Goal: Task Accomplishment & Management: Complete application form

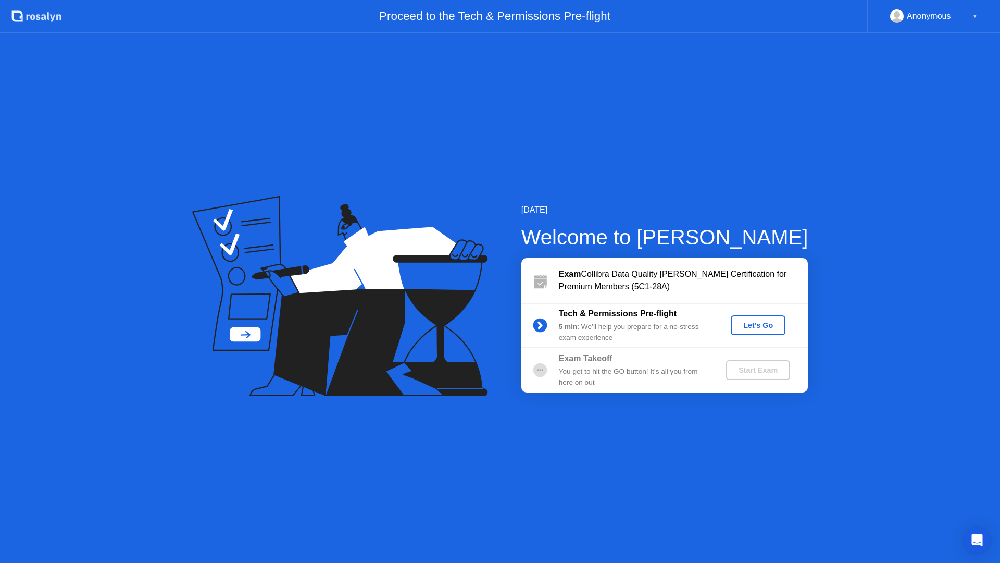
click at [738, 326] on div "Let's Go" at bounding box center [758, 325] width 46 height 8
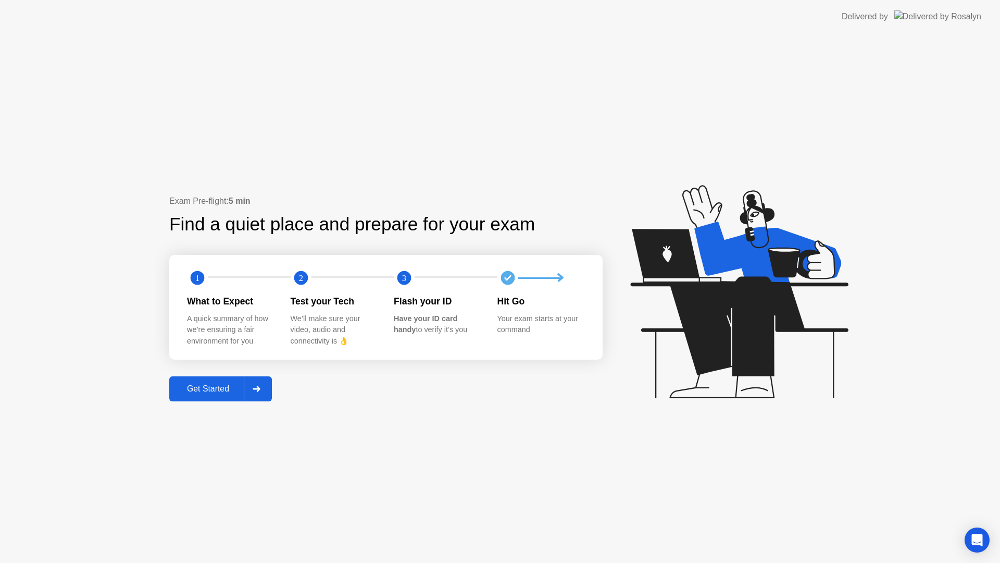
click at [222, 386] on div "Get Started" at bounding box center [207, 388] width 71 height 9
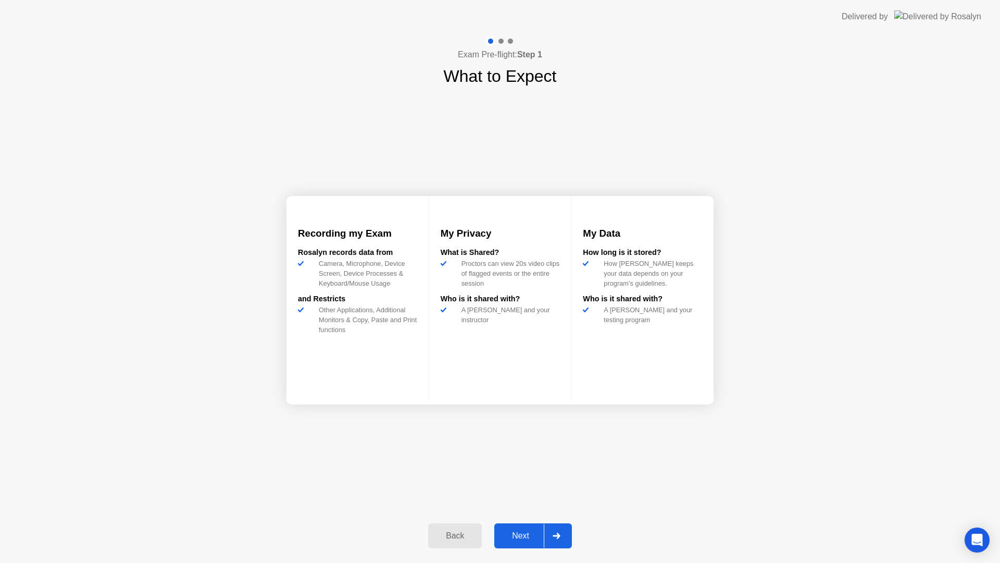
click at [517, 531] on div "Next" at bounding box center [520, 535] width 46 height 9
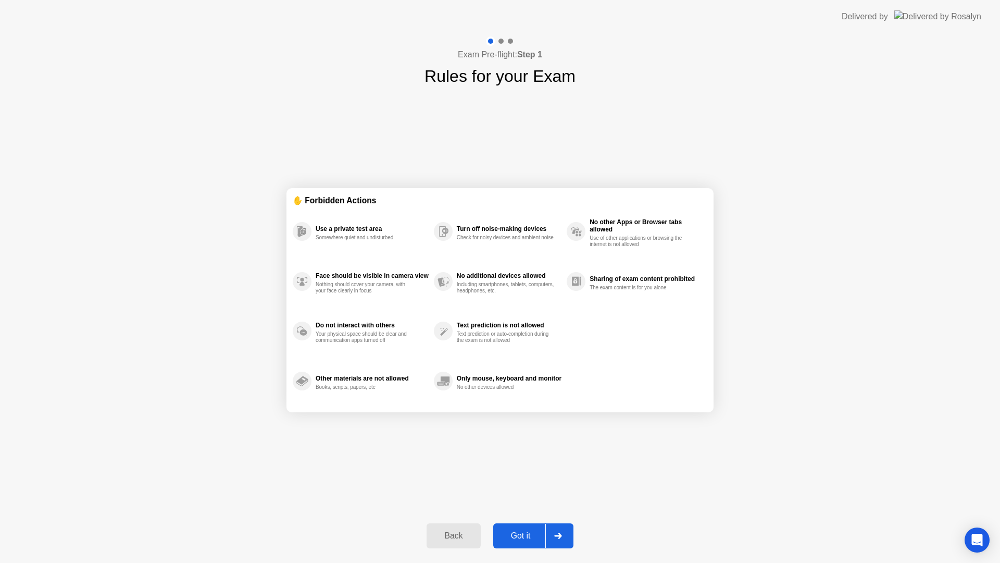
click at [524, 531] on div "Got it" at bounding box center [520, 535] width 49 height 9
select select "Available cameras"
select select "Available speakers"
select select "Available microphones"
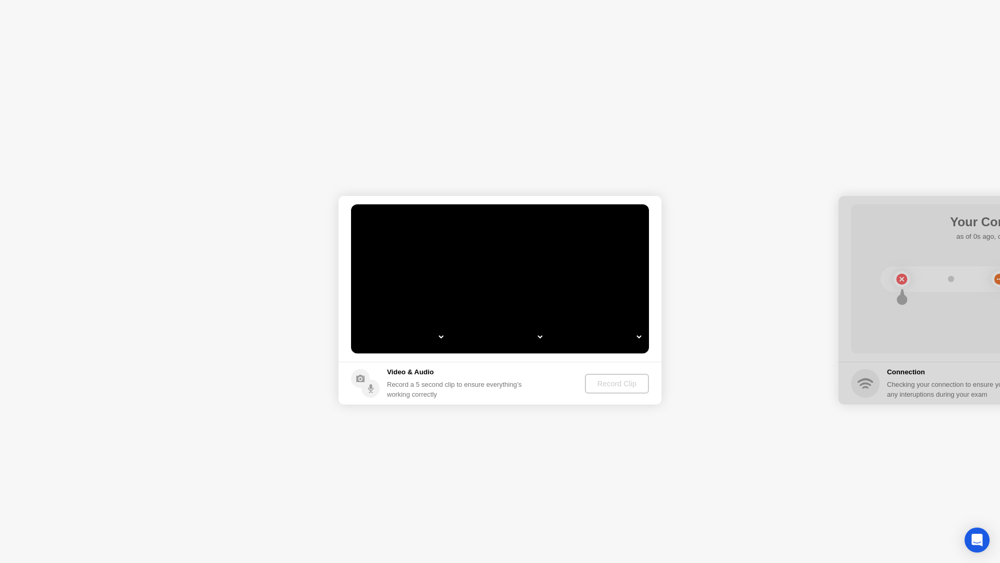
select select "**********"
select select "*******"
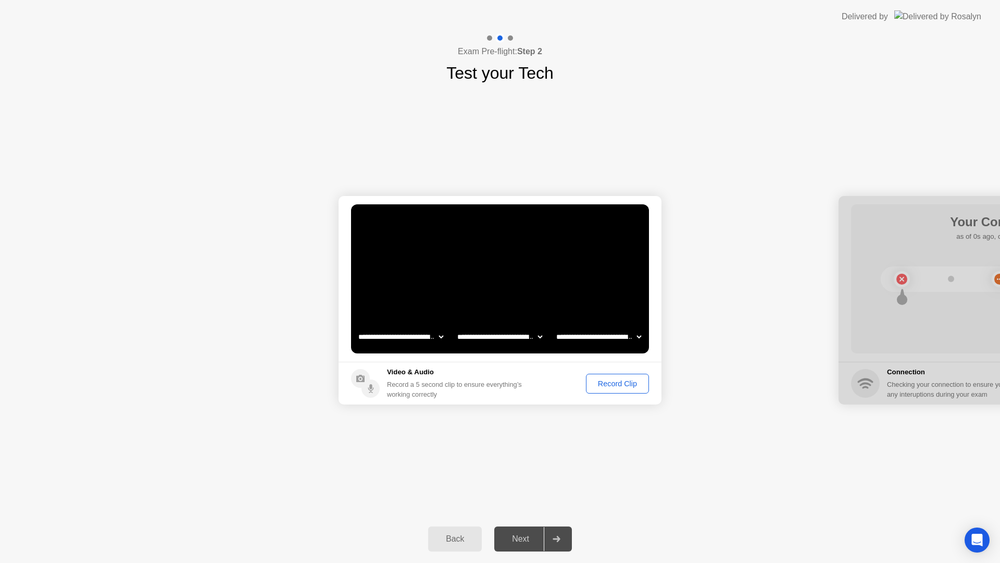
click at [612, 384] on div "Record Clip" at bounding box center [618, 383] width 56 height 8
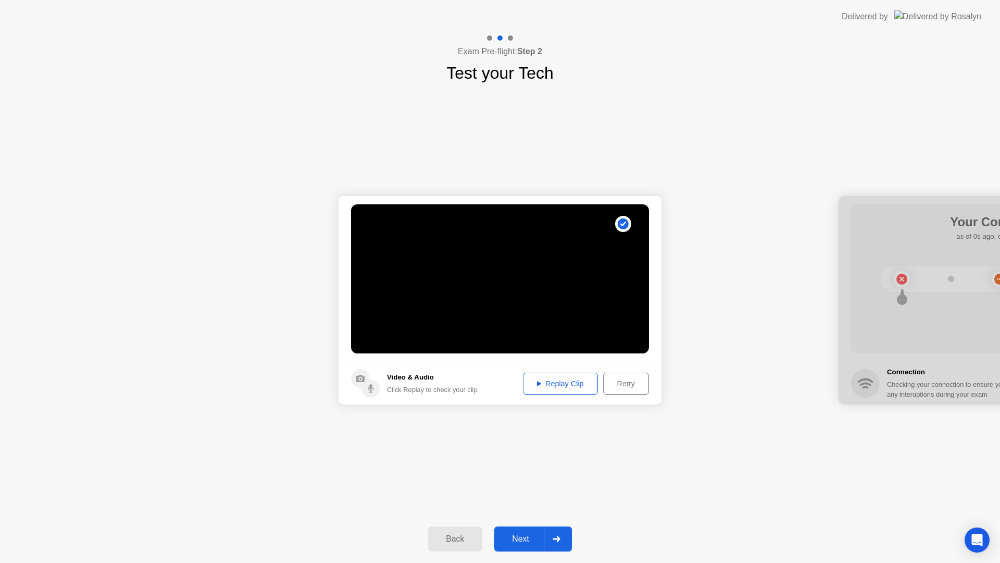
click at [562, 386] on div "Replay Clip" at bounding box center [561, 383] width 68 height 8
click at [532, 543] on div "Next" at bounding box center [520, 538] width 46 height 9
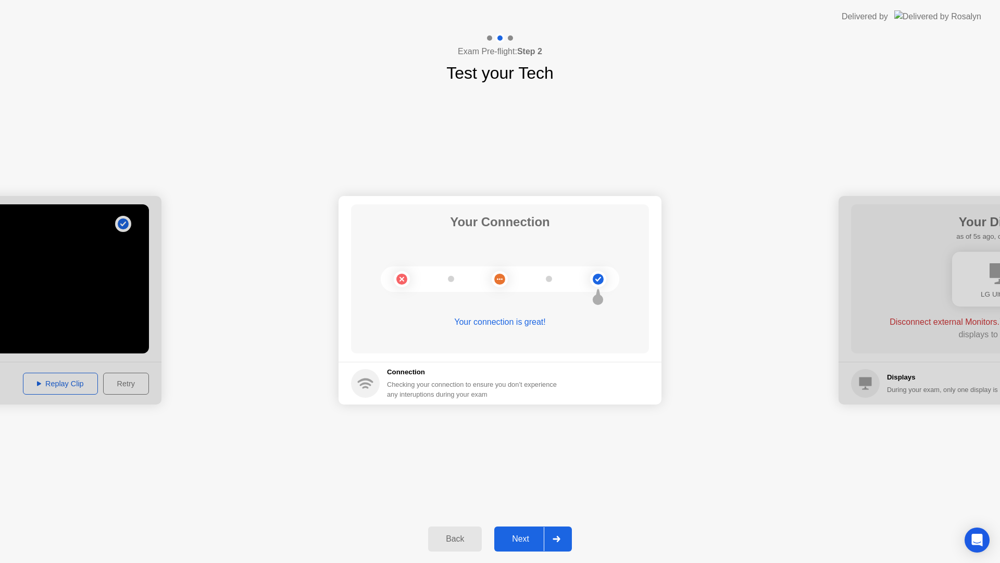
click at [526, 534] on div "Next" at bounding box center [520, 538] width 46 height 9
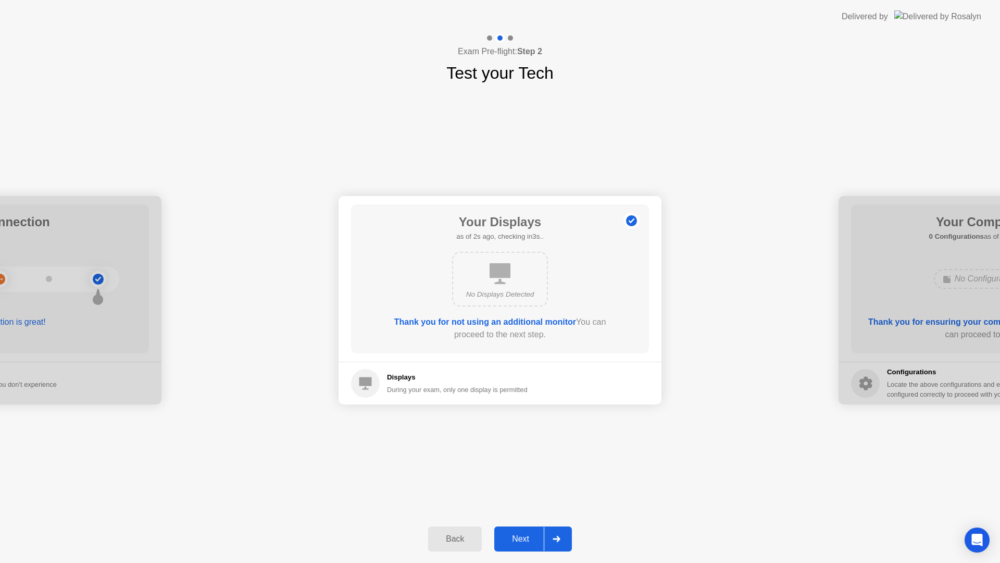
click at [517, 538] on div "Next" at bounding box center [520, 538] width 46 height 9
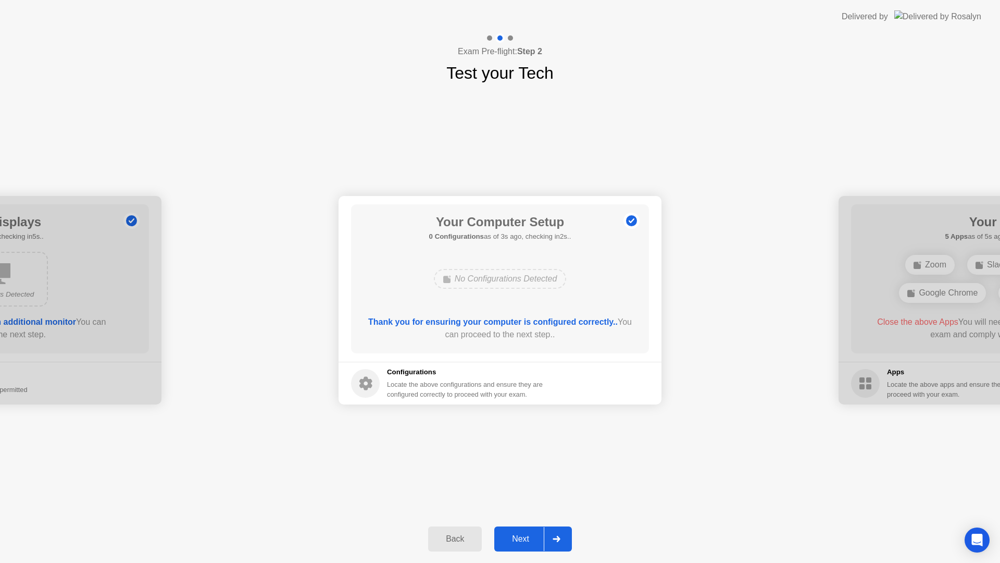
click at [532, 540] on div "Next" at bounding box center [520, 538] width 46 height 9
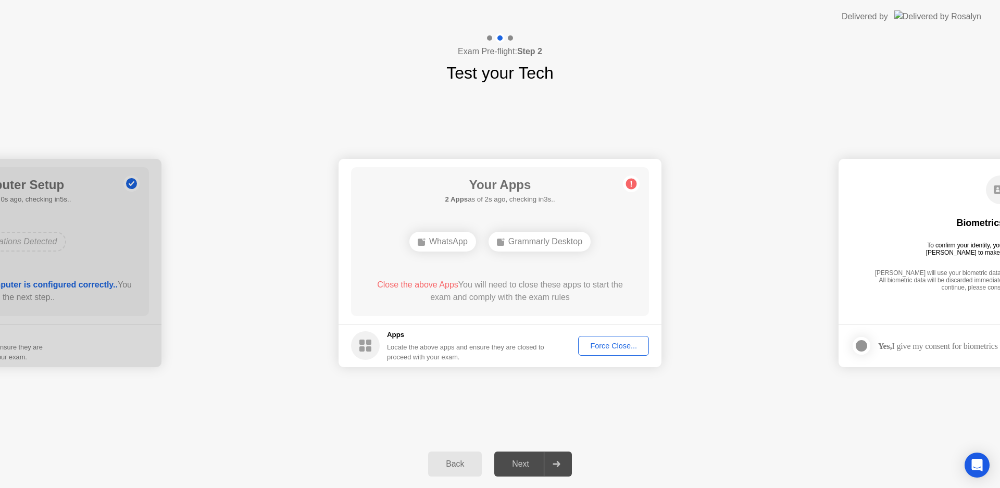
click at [453, 239] on div "WhatsApp" at bounding box center [442, 242] width 67 height 20
click at [609, 345] on div "Force Close..." at bounding box center [614, 346] width 64 height 8
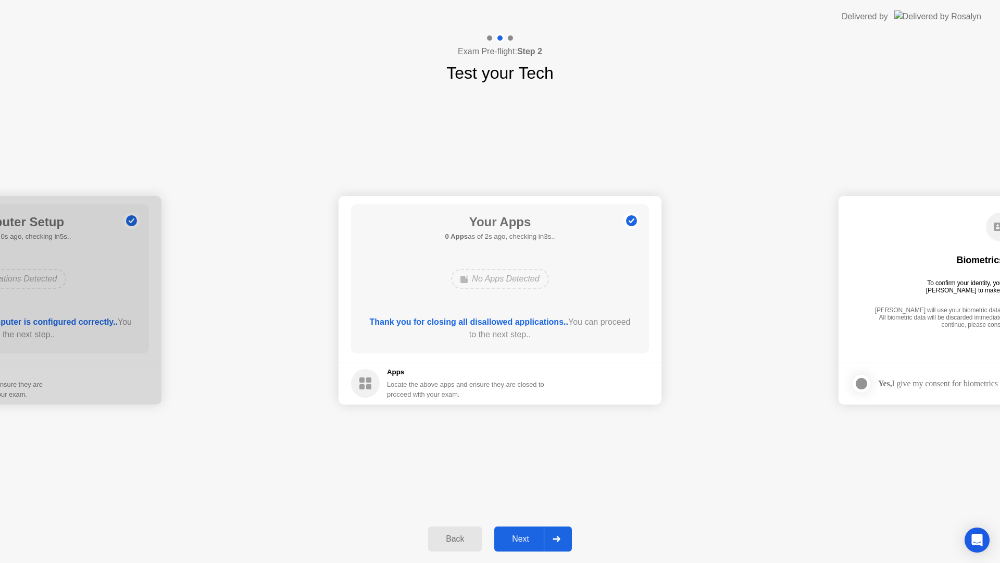
click at [534, 543] on div "Next" at bounding box center [520, 538] width 46 height 9
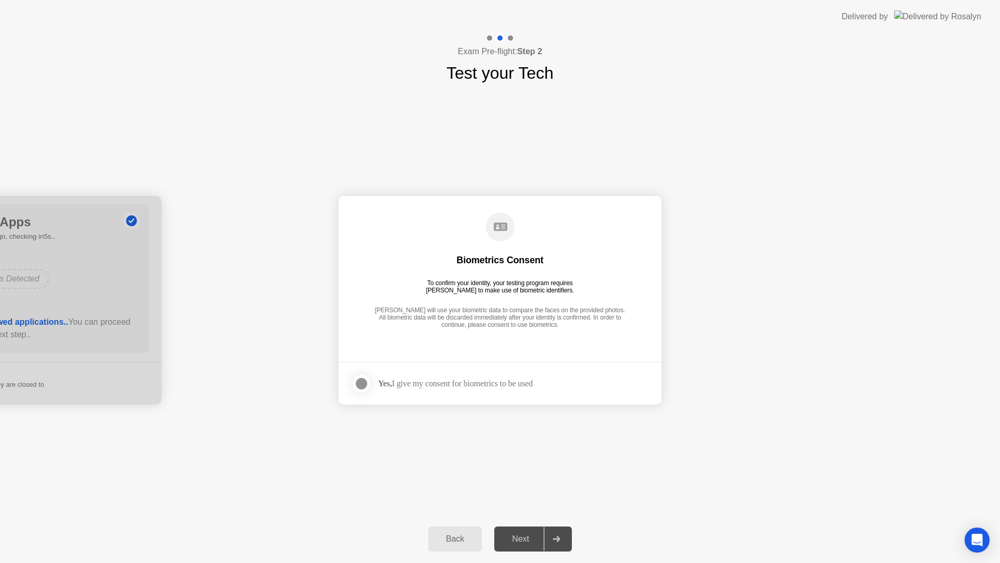
click at [367, 384] on div at bounding box center [361, 383] width 13 height 13
click at [523, 542] on div "Next" at bounding box center [520, 538] width 46 height 9
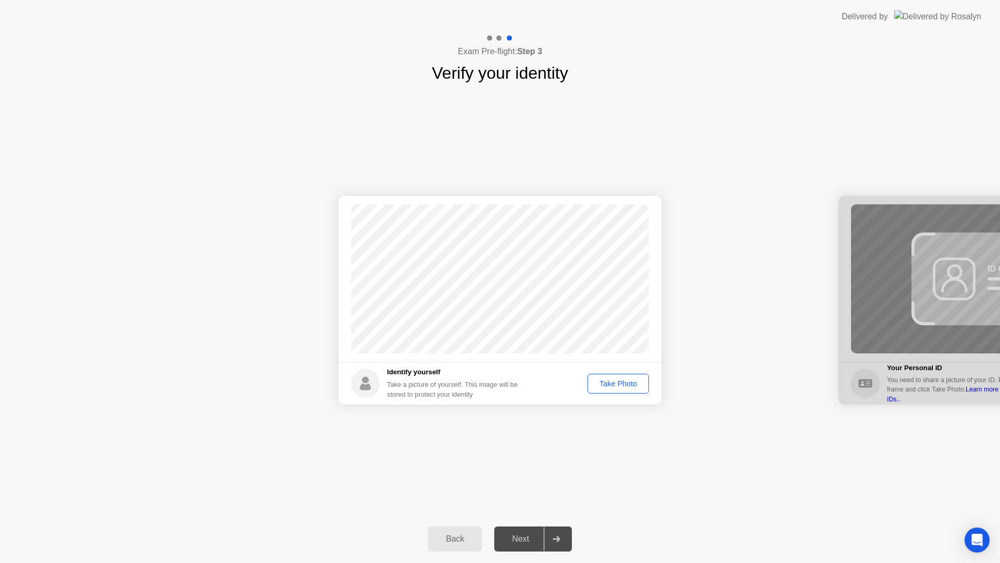
click at [619, 388] on div "Take Photo" at bounding box center [618, 383] width 54 height 8
click at [635, 379] on div "Retake" at bounding box center [625, 383] width 41 height 8
click at [634, 390] on button "Take Photo" at bounding box center [618, 384] width 61 height 20
click at [627, 383] on div "Retake" at bounding box center [625, 383] width 41 height 8
click at [627, 383] on div "Take Photo" at bounding box center [618, 383] width 54 height 8
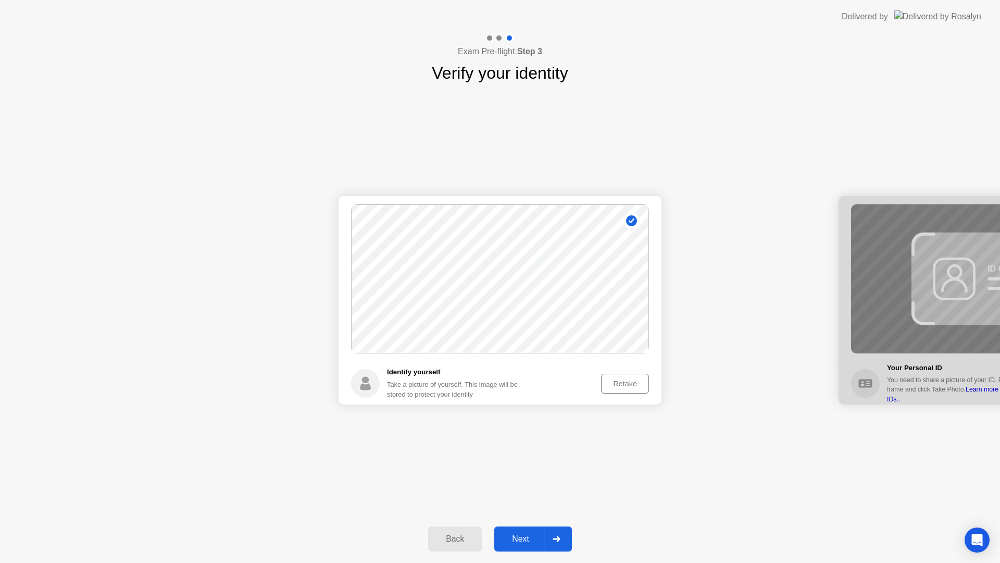
click at [530, 543] on div "Next" at bounding box center [520, 538] width 46 height 9
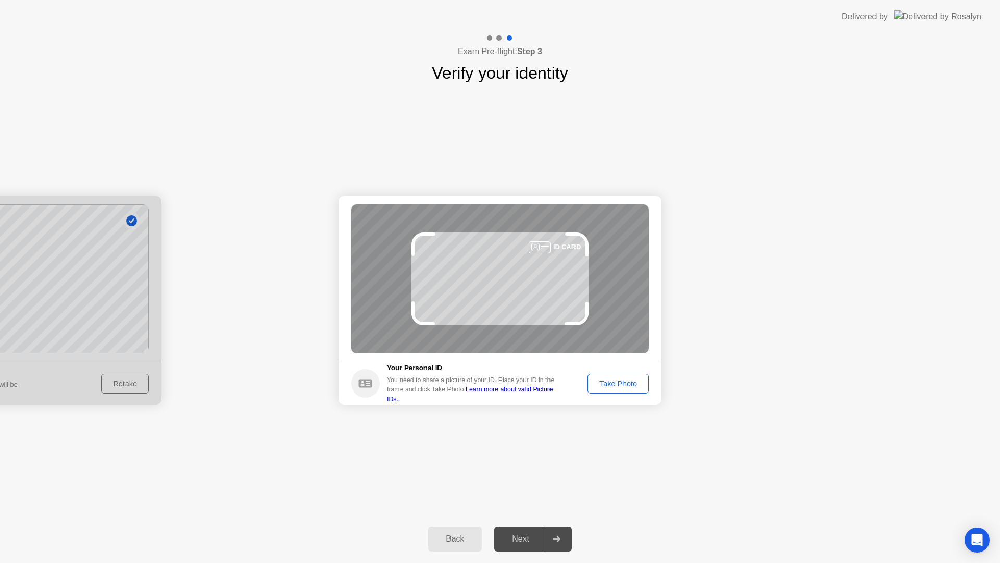
click at [625, 384] on div "Take Photo" at bounding box center [618, 383] width 54 height 8
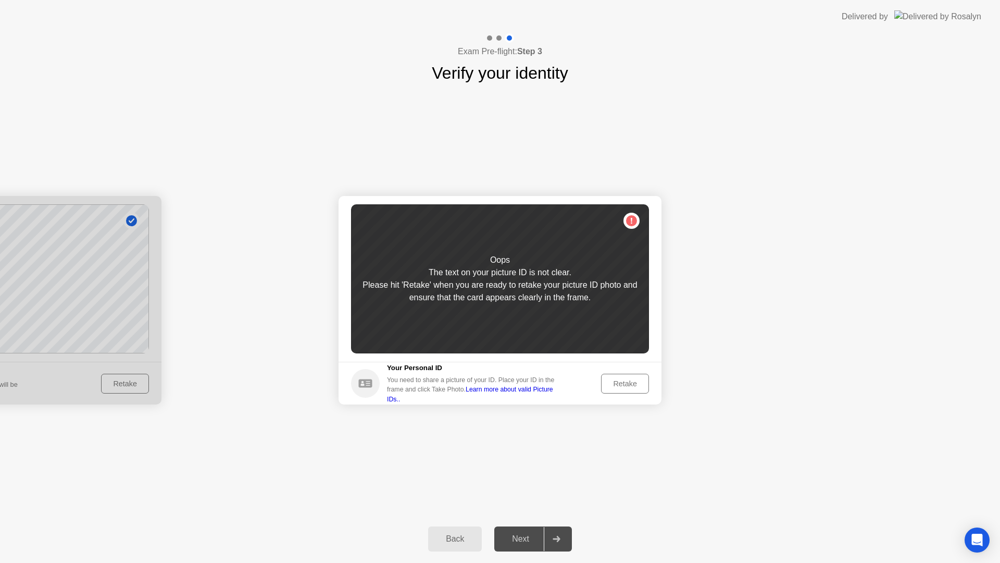
click at [625, 384] on div "Retake" at bounding box center [625, 383] width 41 height 8
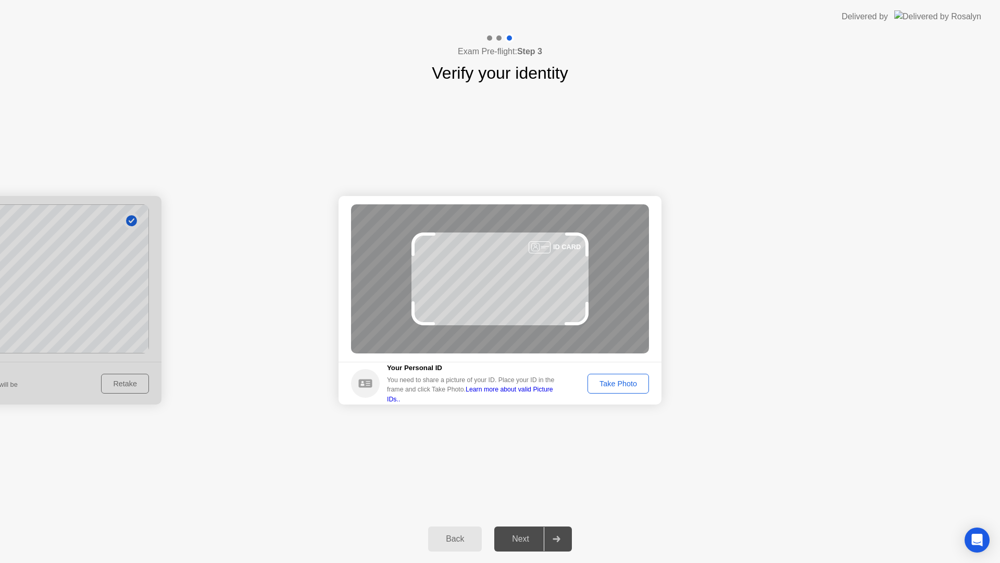
click at [624, 380] on div "Take Photo" at bounding box center [618, 383] width 54 height 8
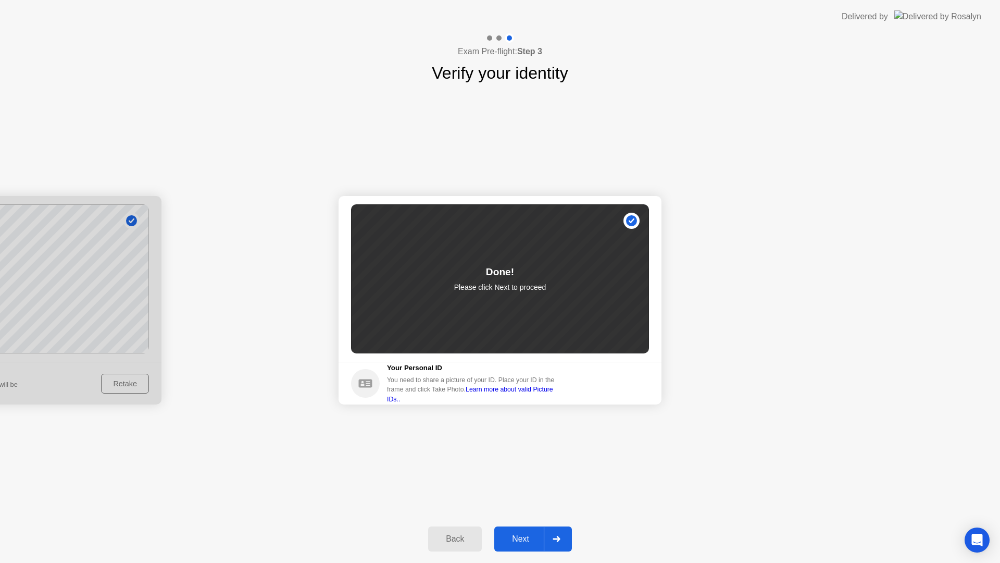
click at [528, 540] on div "Next" at bounding box center [520, 538] width 46 height 9
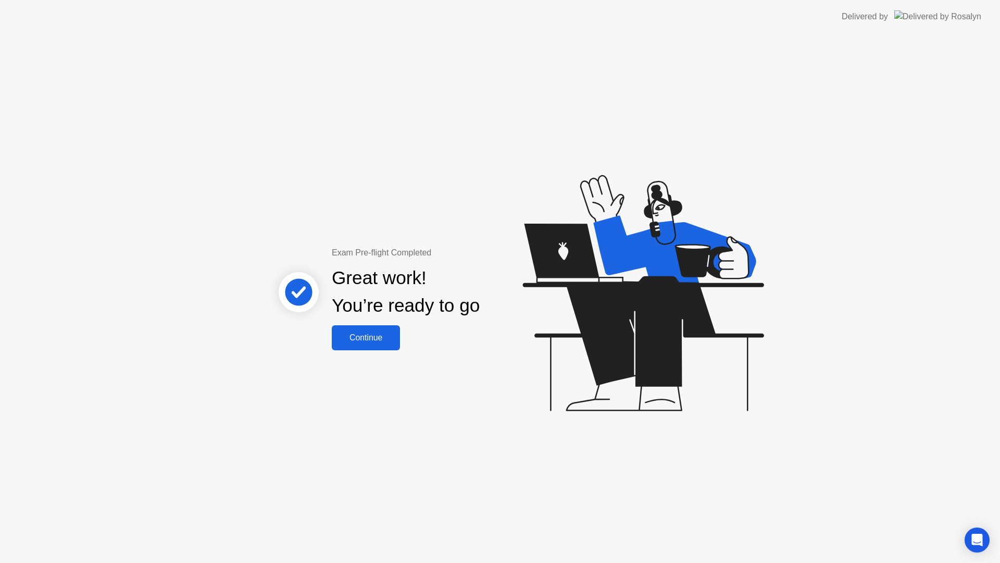
click at [358, 334] on div "Continue" at bounding box center [366, 337] width 62 height 9
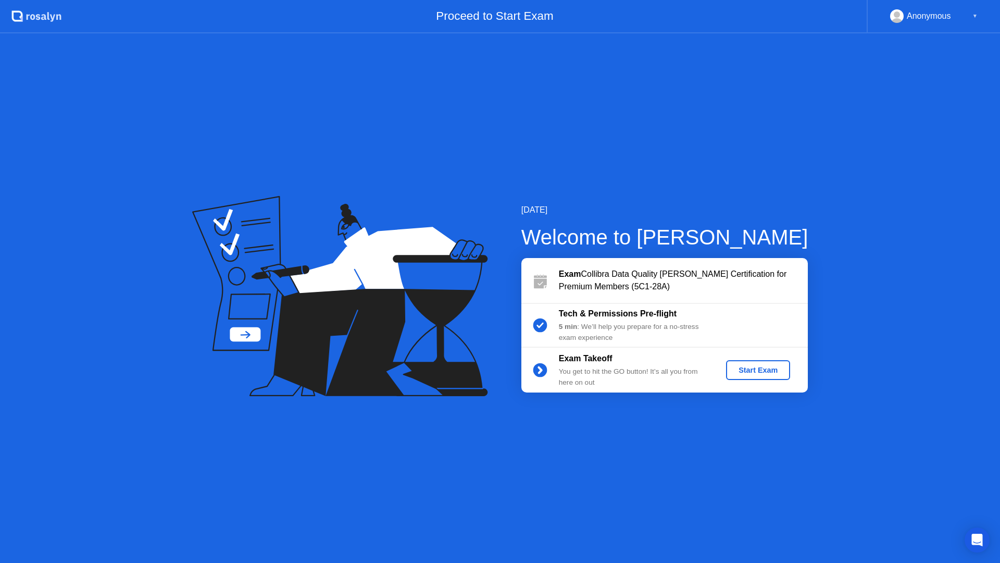
click at [759, 372] on div "Start Exam" at bounding box center [758, 370] width 56 height 8
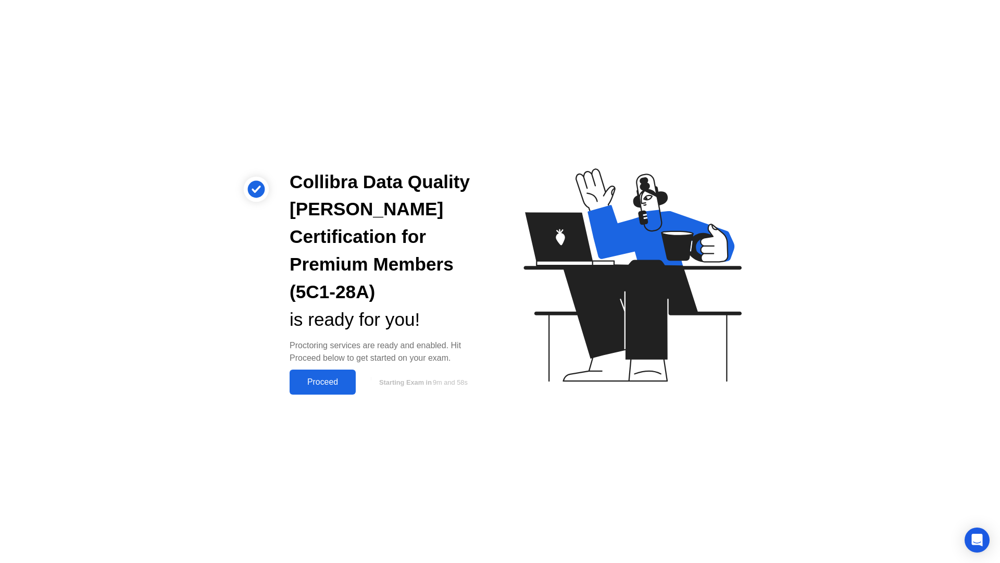
click at [307, 377] on div "Proceed" at bounding box center [323, 381] width 60 height 9
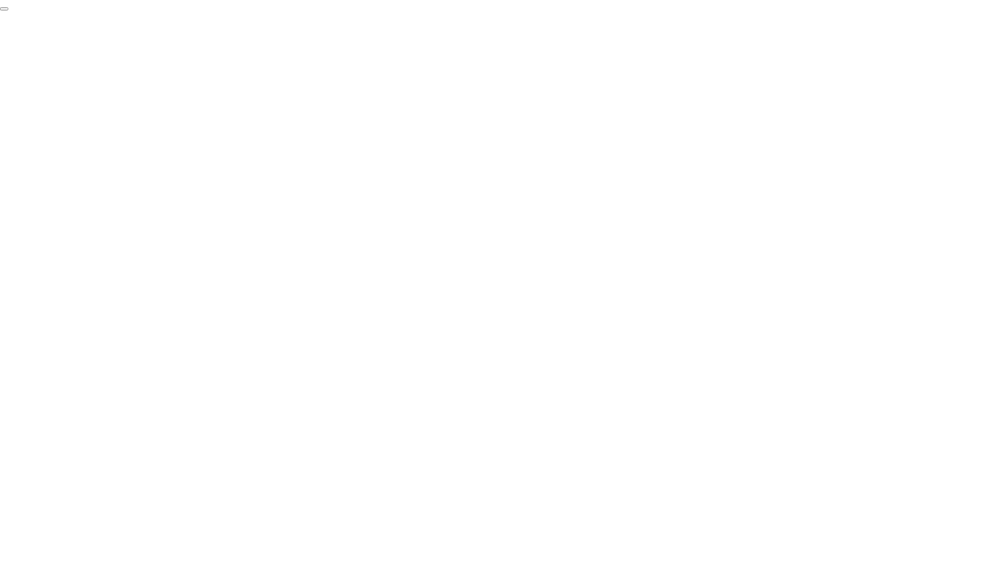
click div "End Proctoring Session"
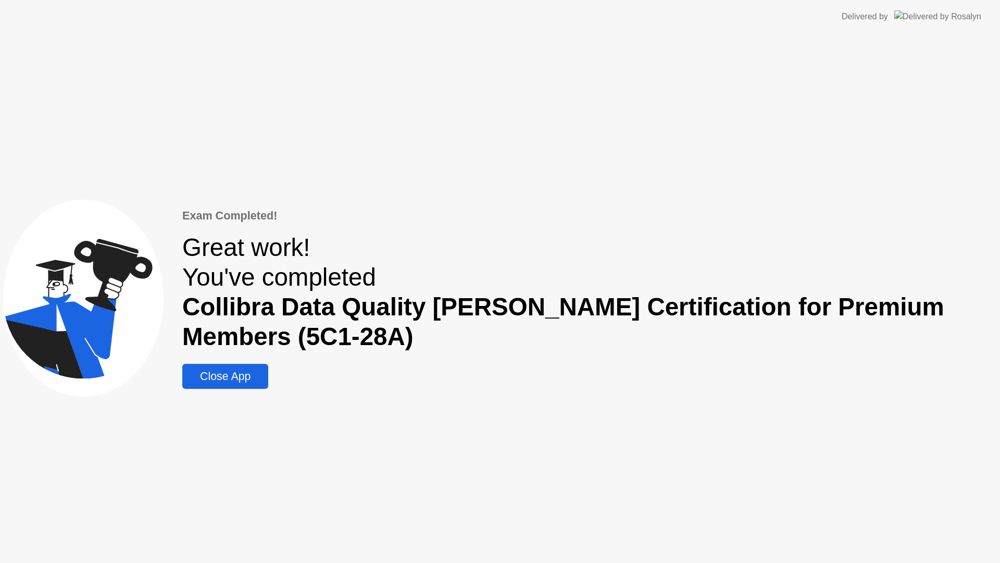
click at [245, 381] on div "Close App" at bounding box center [225, 376] width 80 height 13
